Goal: Task Accomplishment & Management: Complete application form

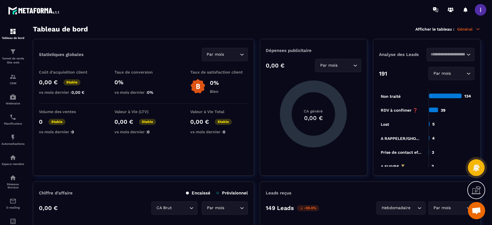
scroll to position [209, 0]
click at [18, 77] on div "CRM" at bounding box center [12, 79] width 23 height 12
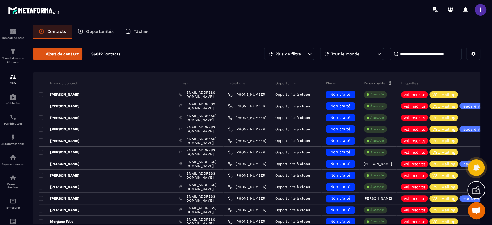
click at [104, 26] on div "Opportunités" at bounding box center [96, 32] width 48 height 14
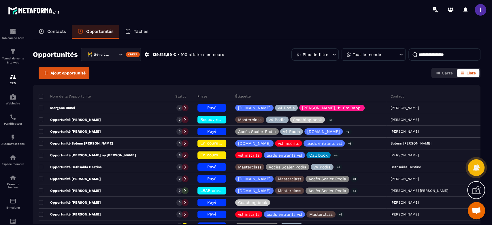
click at [109, 52] on div "🚧 Service Client" at bounding box center [101, 54] width 33 height 6
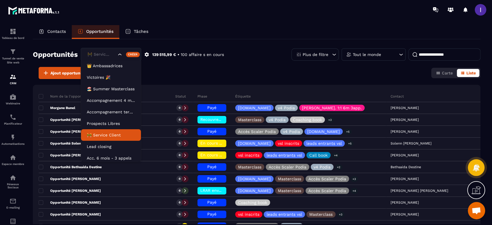
scroll to position [14, 0]
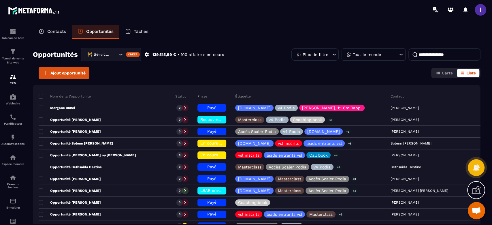
click at [216, 73] on div "Ajout opportunité Carte Liste" at bounding box center [256, 73] width 447 height 12
click at [428, 52] on input at bounding box center [444, 54] width 72 height 12
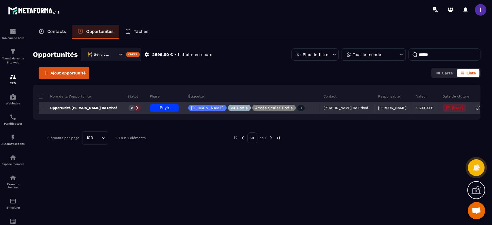
click at [162, 104] on div "Payé" at bounding box center [164, 107] width 29 height 7
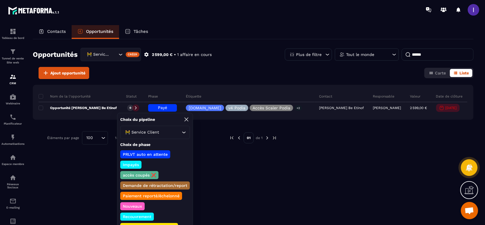
click at [153, 154] on p "PRLVT auto en attente" at bounding box center [145, 154] width 47 height 6
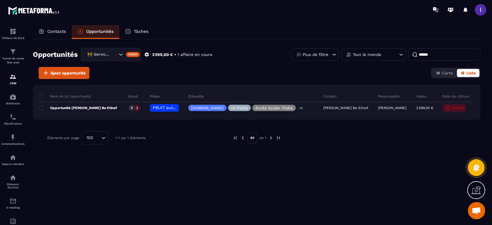
drag, startPoint x: 438, startPoint y: 52, endPoint x: 395, endPoint y: 55, distance: 43.3
click at [395, 55] on div "Plus de filtre Tout le monde ******" at bounding box center [385, 54] width 189 height 12
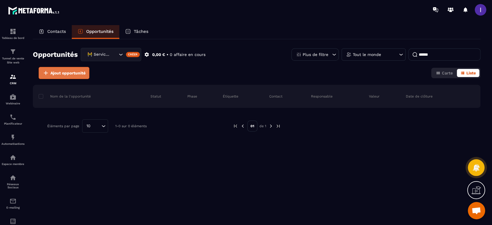
type input "******"
click at [85, 72] on span "Ajout opportunité" at bounding box center [67, 73] width 35 height 6
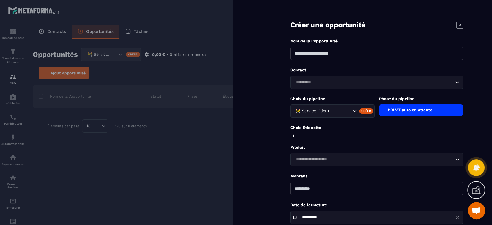
click at [316, 78] on div "Loading..." at bounding box center [376, 81] width 173 height 13
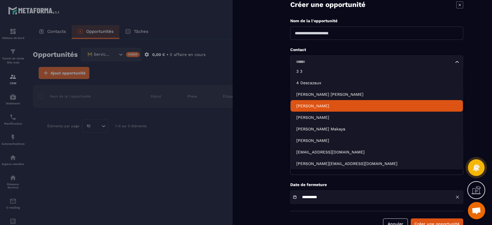
scroll to position [35, 0]
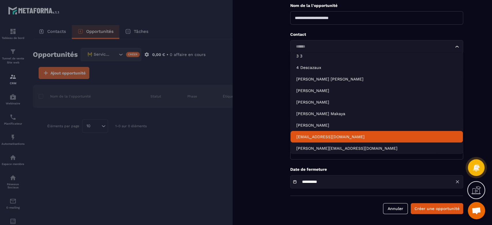
click at [329, 135] on p "[EMAIL_ADDRESS][DOMAIN_NAME]" at bounding box center [376, 137] width 161 height 6
type input "******"
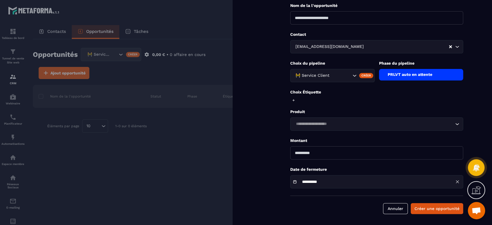
click at [405, 78] on div "PRLVT auto en attente" at bounding box center [421, 75] width 84 height 12
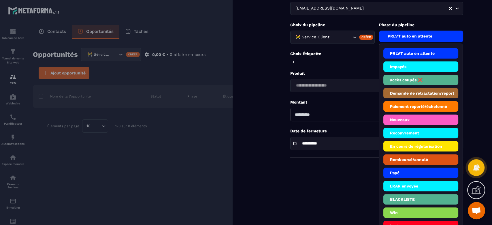
scroll to position [74, 0]
click at [406, 151] on li "En cours de régularisation" at bounding box center [420, 146] width 75 height 10
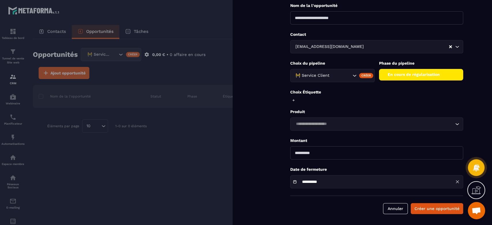
click at [400, 73] on div "En cours de régularisation" at bounding box center [421, 75] width 84 height 12
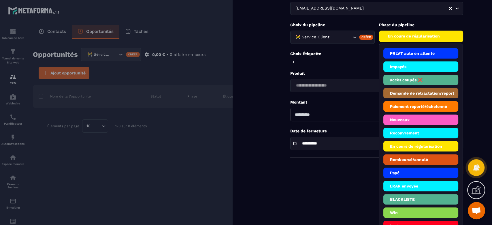
click at [405, 177] on li "Payé" at bounding box center [420, 172] width 75 height 10
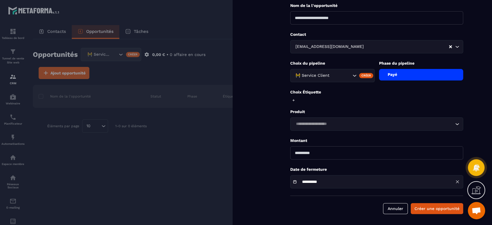
click at [399, 75] on div "Payé" at bounding box center [421, 75] width 84 height 12
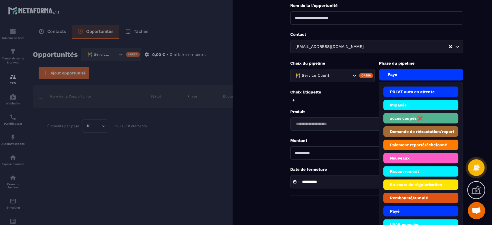
scroll to position [74, 0]
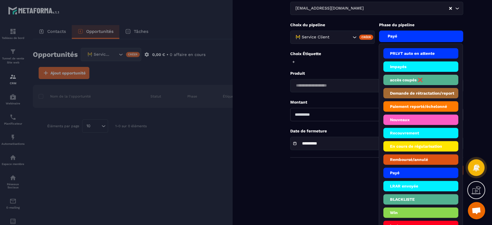
click at [409, 174] on li "Payé" at bounding box center [420, 172] width 75 height 10
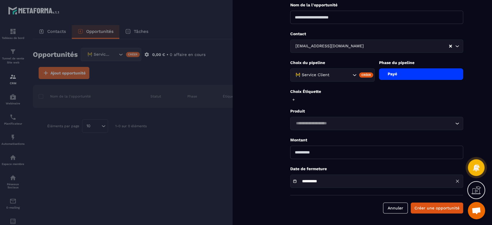
scroll to position [35, 0]
click at [320, 121] on input "Search for option" at bounding box center [374, 124] width 160 height 6
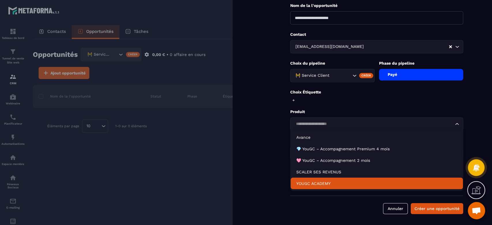
click at [317, 181] on p "YOUGC ACADEMY" at bounding box center [376, 183] width 161 height 6
type input "*******"
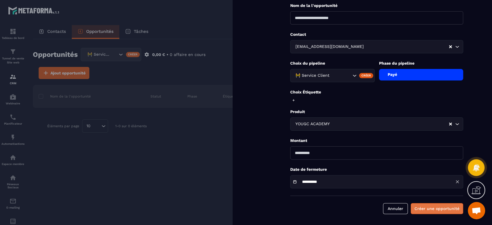
click at [436, 210] on button "Créer une opportunité" at bounding box center [436, 208] width 52 height 11
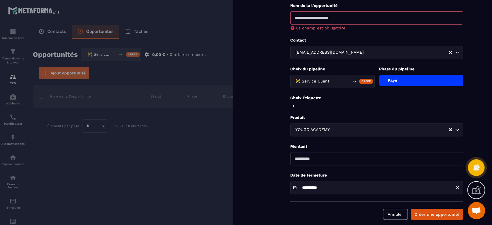
click at [312, 19] on input at bounding box center [376, 17] width 173 height 13
type input "**********"
click at [439, 206] on form "**********" at bounding box center [376, 98] width 230 height 266
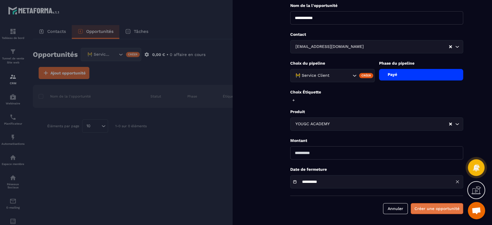
click at [440, 207] on button "Créer une opportunité" at bounding box center [436, 208] width 52 height 11
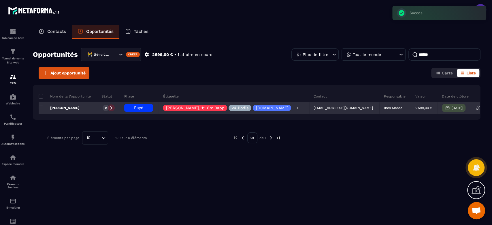
click at [296, 107] on icon at bounding box center [297, 108] width 2 height 2
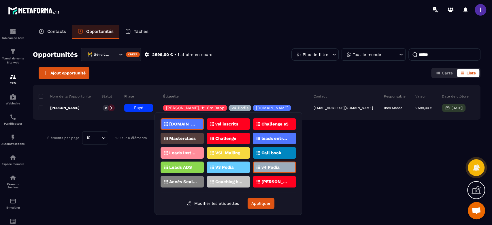
click at [350, 190] on div "Nom de la l'opportunité Statut Phase Étiquette Contact Responsable Valeur Date …" at bounding box center [256, 139] width 447 height 109
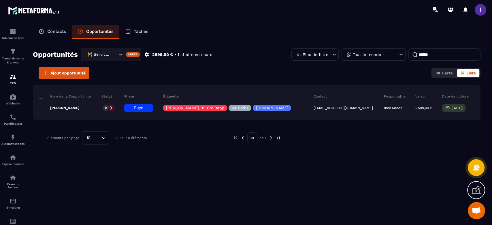
click at [481, 211] on span "Ouvrir le chat" at bounding box center [475, 210] width 17 height 17
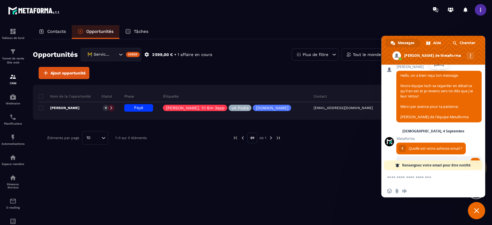
scroll to position [284, 0]
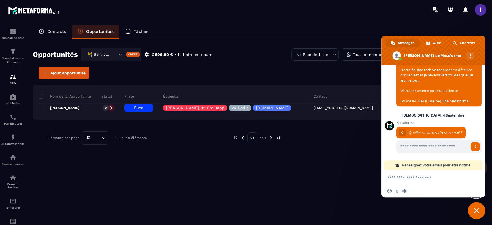
click at [412, 178] on textarea "Entrez votre message..." at bounding box center [427, 177] width 81 height 14
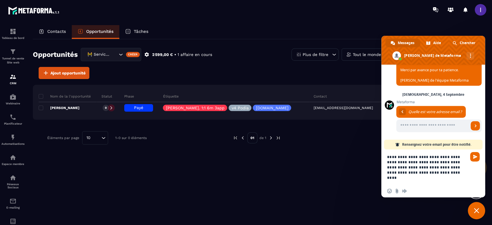
type textarea "**********"
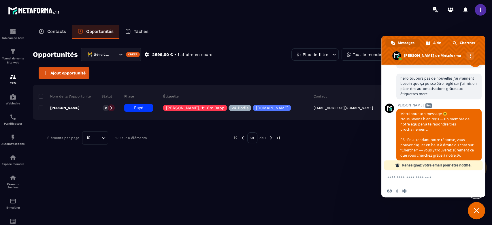
scroll to position [385, 0]
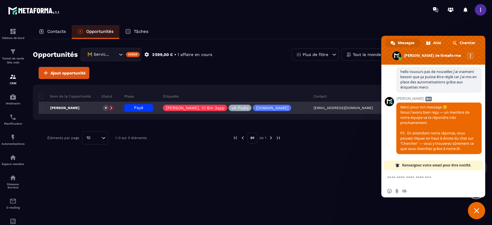
click at [115, 109] on div at bounding box center [111, 107] width 7 height 7
